Goal: Unclear

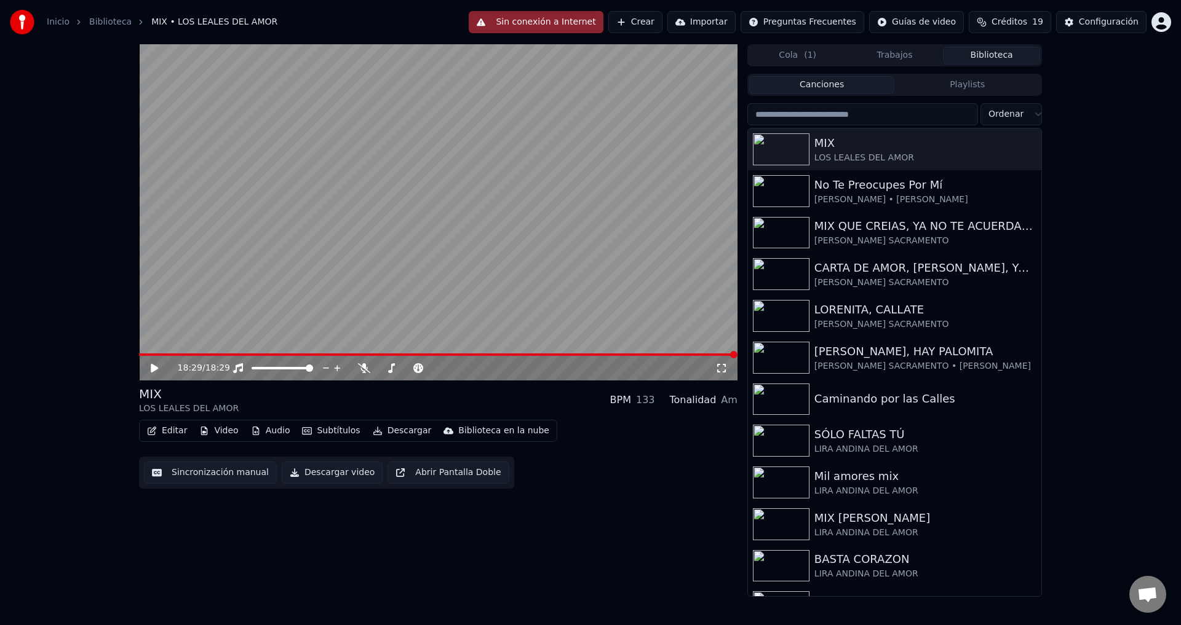
scroll to position [1196, 0]
